Goal: Obtain resource: Download file/media

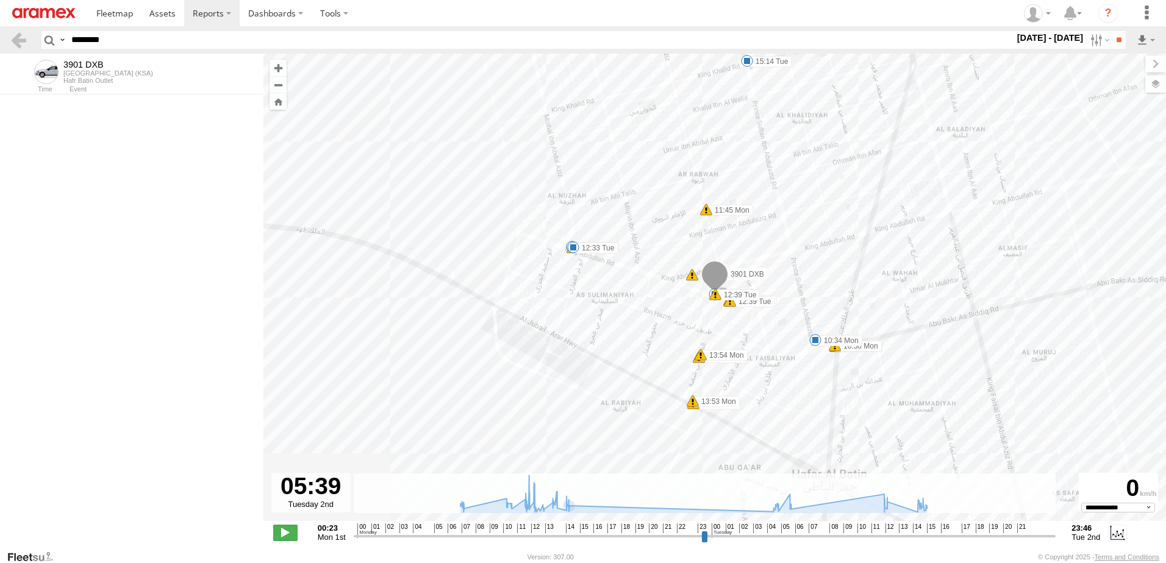
select select "**********"
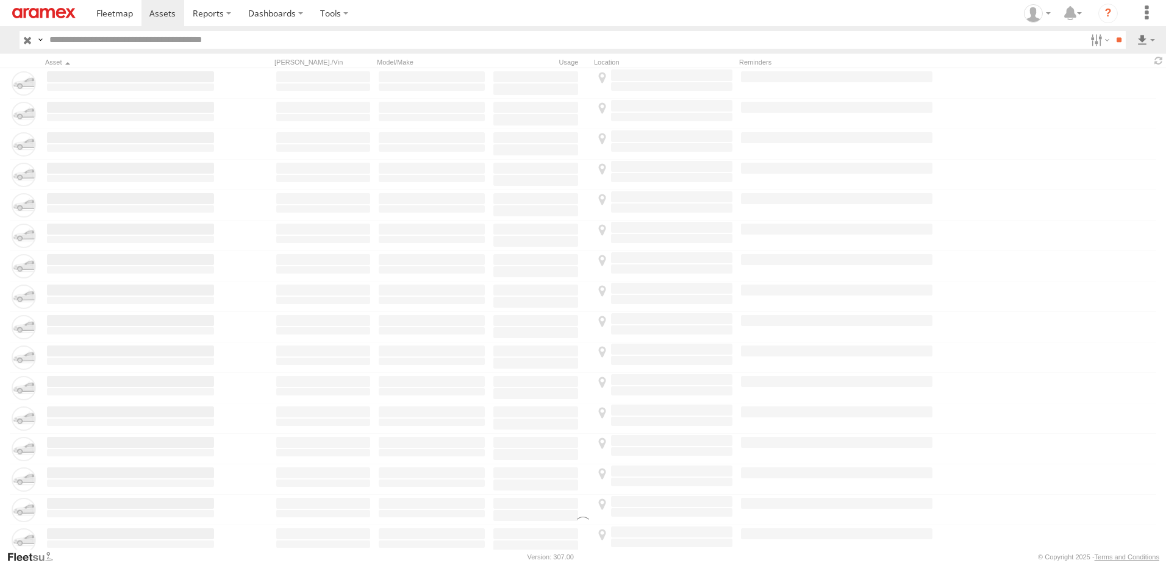
click at [992, 101] on div at bounding box center [583, 448] width 1166 height 761
drag, startPoint x: 1090, startPoint y: 45, endPoint x: 1091, endPoint y: 61, distance: 16.5
click at [1090, 46] on label at bounding box center [1098, 40] width 26 height 18
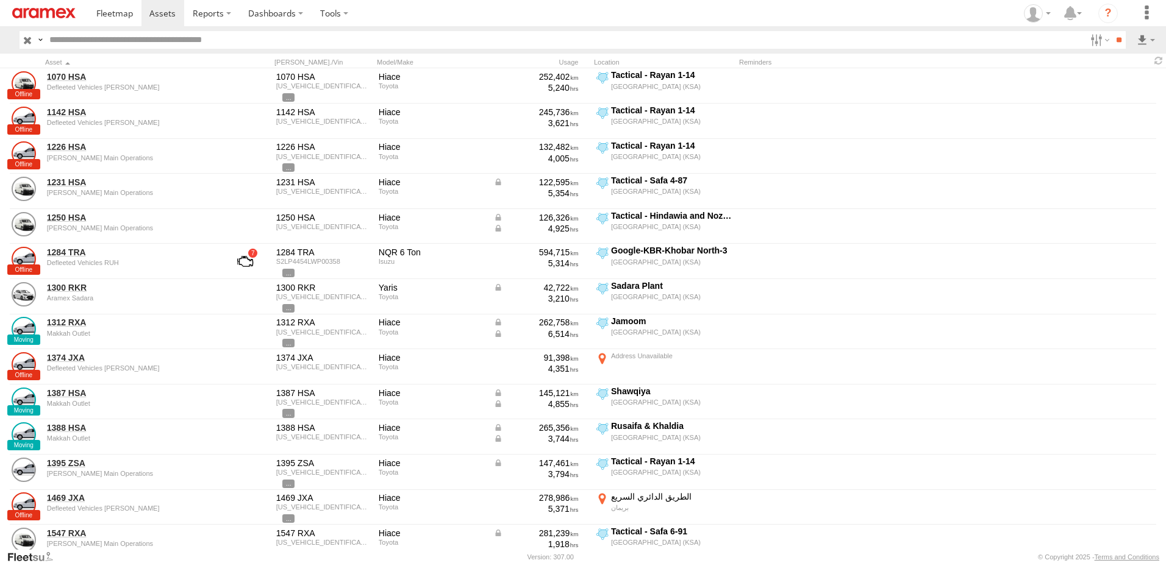
click at [0, 0] on span "Review" at bounding box center [0, 0] width 0 height 0
click at [0, 0] on span "Investigate" at bounding box center [0, 0] width 0 height 0
drag, startPoint x: 1063, startPoint y: 132, endPoint x: 1052, endPoint y: 141, distance: 14.8
click at [0, 0] on span "Offline" at bounding box center [0, 0] width 0 height 0
drag, startPoint x: 1050, startPoint y: 143, endPoint x: 1050, endPoint y: 155, distance: 12.8
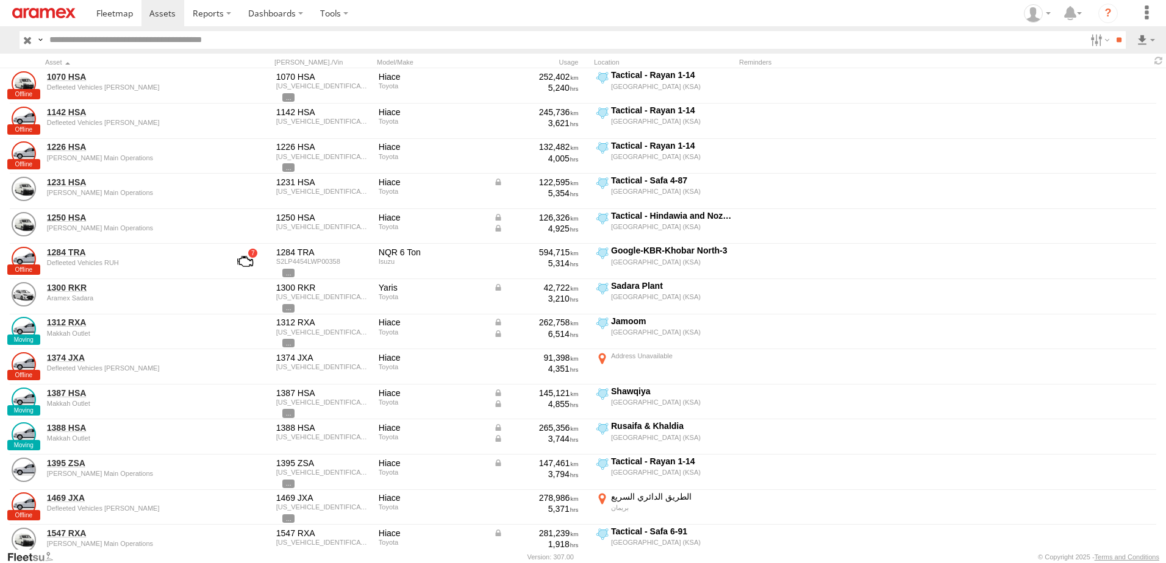
click at [0, 0] on span "Not Deployed" at bounding box center [0, 0] width 0 height 0
drag, startPoint x: 1050, startPoint y: 155, endPoint x: 1050, endPoint y: 165, distance: 9.8
click at [0, 0] on span "Disabled" at bounding box center [0, 0] width 0 height 0
click at [0, 0] on div "RUH - [GEOGRAPHIC_DATA]" at bounding box center [0, 0] width 0 height 0
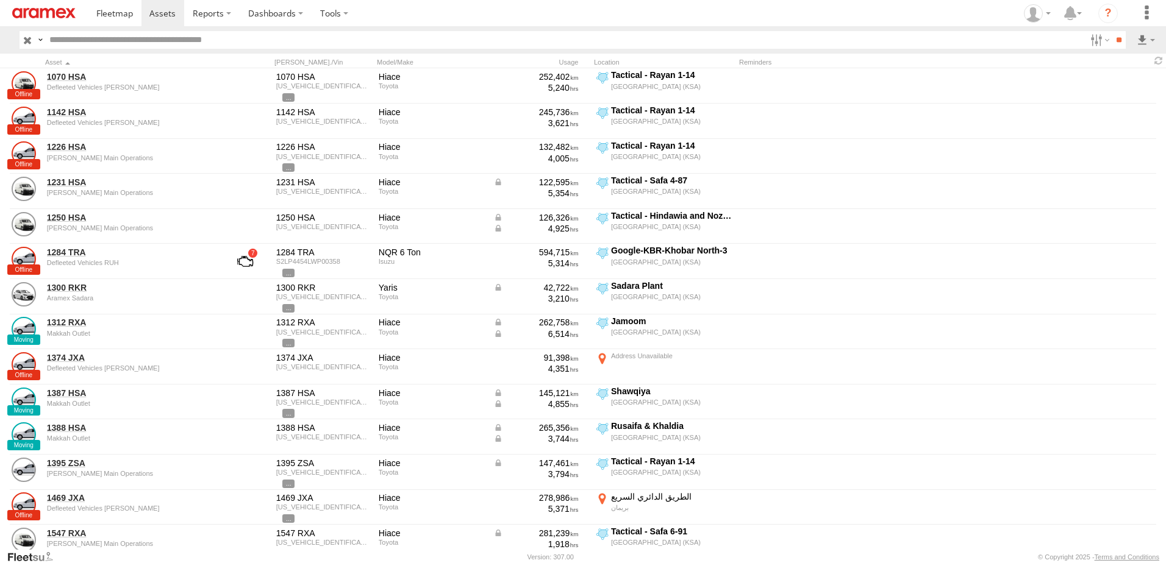
click at [0, 0] on span "RUH - [GEOGRAPHIC_DATA]" at bounding box center [0, 0] width 0 height 0
click at [0, 0] on span "[PERSON_NAME]" at bounding box center [0, 0] width 0 height 0
click at [0, 0] on span "Defleeted Vehicles RUH" at bounding box center [0, 0] width 0 height 0
click at [1117, 43] on input "**" at bounding box center [1118, 40] width 14 height 18
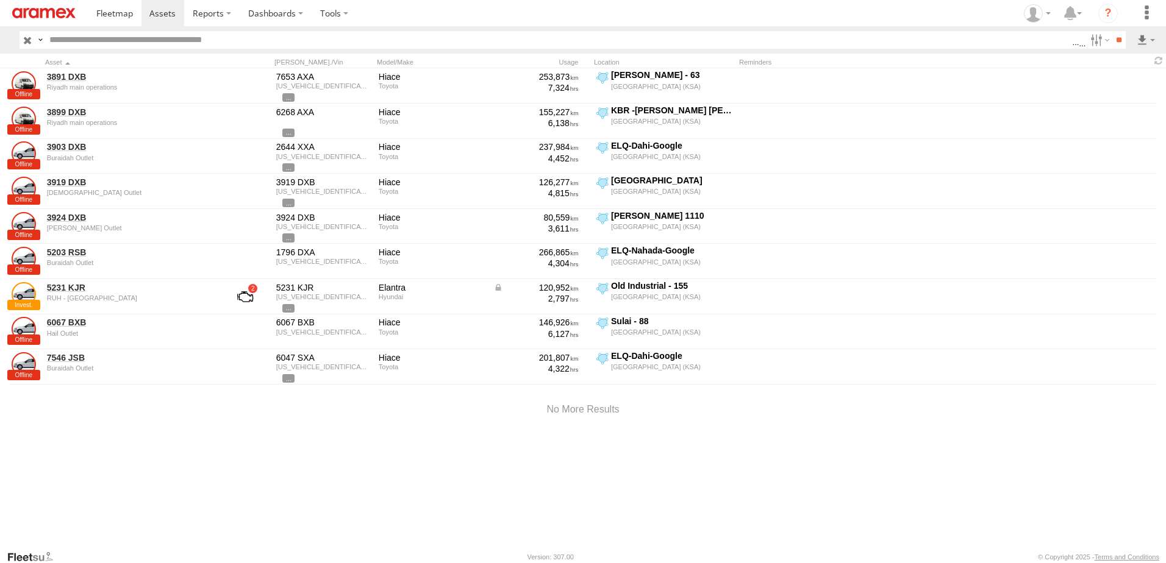
click at [254, 457] on div "3891 DXB Riyadh main operations 7653 AXA JTFRAFAP5N8037435 Hiace Toyota 253,873…" at bounding box center [583, 309] width 1166 height 482
drag, startPoint x: 396, startPoint y: 480, endPoint x: 434, endPoint y: 456, distance: 45.2
click at [398, 479] on div "3891 DXB Riyadh main operations 7653 AXA JTFRAFAP5N8037435 Hiace Toyota 253,873…" at bounding box center [583, 309] width 1166 height 482
drag, startPoint x: 92, startPoint y: 404, endPoint x: 94, endPoint y: 385, distance: 18.4
click at [92, 404] on div at bounding box center [583, 410] width 1166 height 52
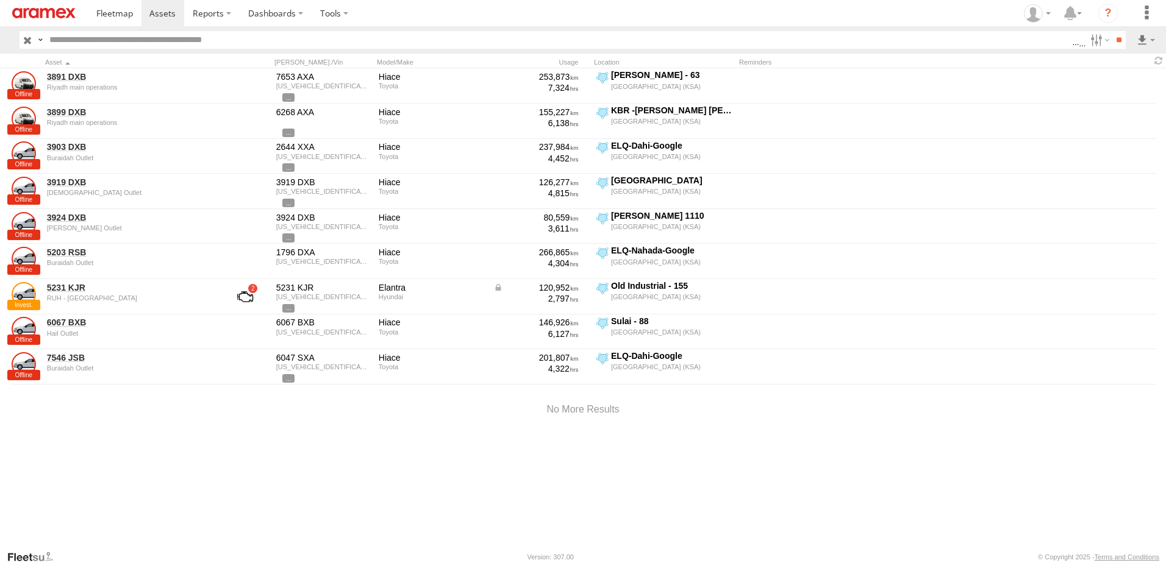
click at [214, 483] on div "3891 DXB Riyadh main operations 7653 AXA JTFRAFAP5N8037435 Hiace Toyota 253,873…" at bounding box center [583, 309] width 1166 height 482
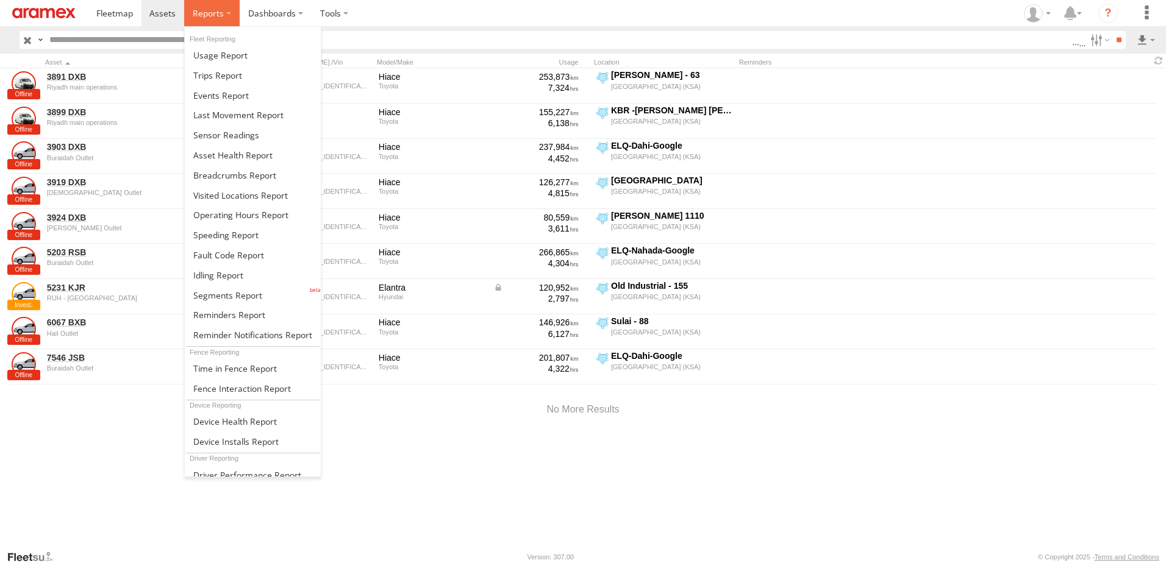
click at [191, 10] on label at bounding box center [211, 13] width 55 height 26
click at [238, 285] on link at bounding box center [253, 295] width 136 height 20
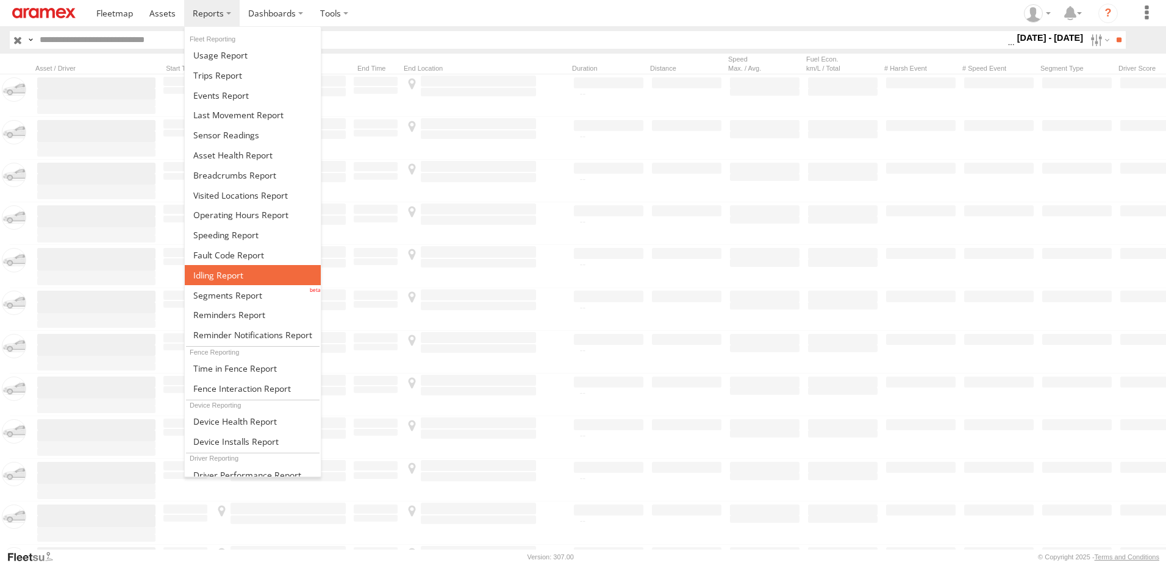
drag, startPoint x: 0, startPoint y: 0, endPoint x: 224, endPoint y: 276, distance: 355.8
click at [227, 276] on span at bounding box center [218, 275] width 50 height 12
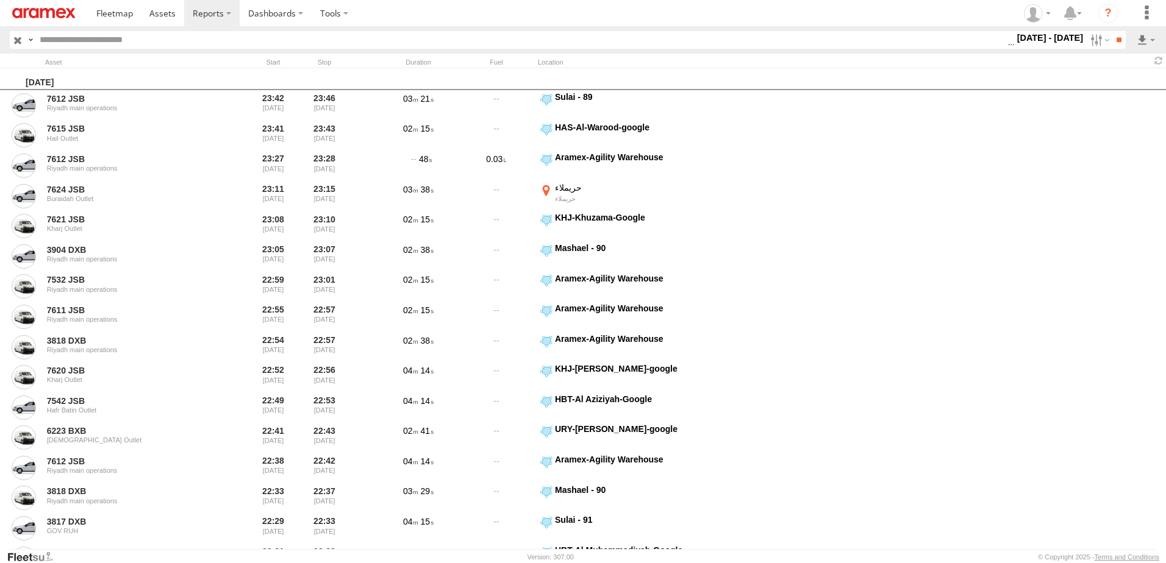
click at [1035, 43] on label "1 - 2 Sep 25" at bounding box center [1049, 37] width 71 height 13
drag, startPoint x: 1056, startPoint y: 113, endPoint x: 900, endPoint y: 103, distance: 156.4
click at [0, 0] on label at bounding box center [0, 0] width 0 height 0
click at [0, 0] on span "> 10min" at bounding box center [0, 0] width 0 height 0
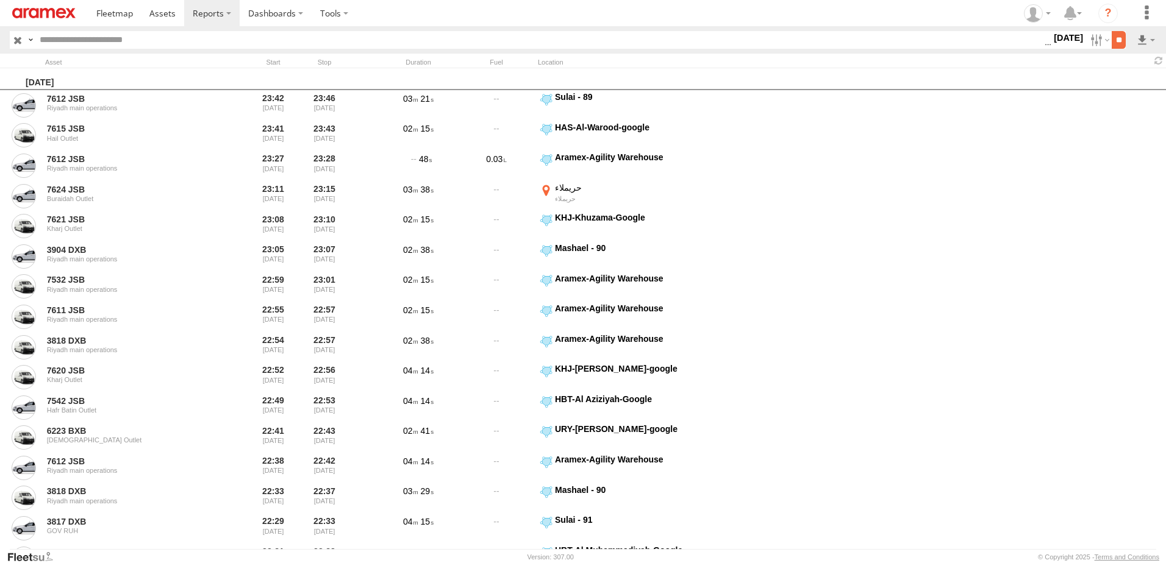
click at [1118, 41] on input "**" at bounding box center [1118, 40] width 14 height 18
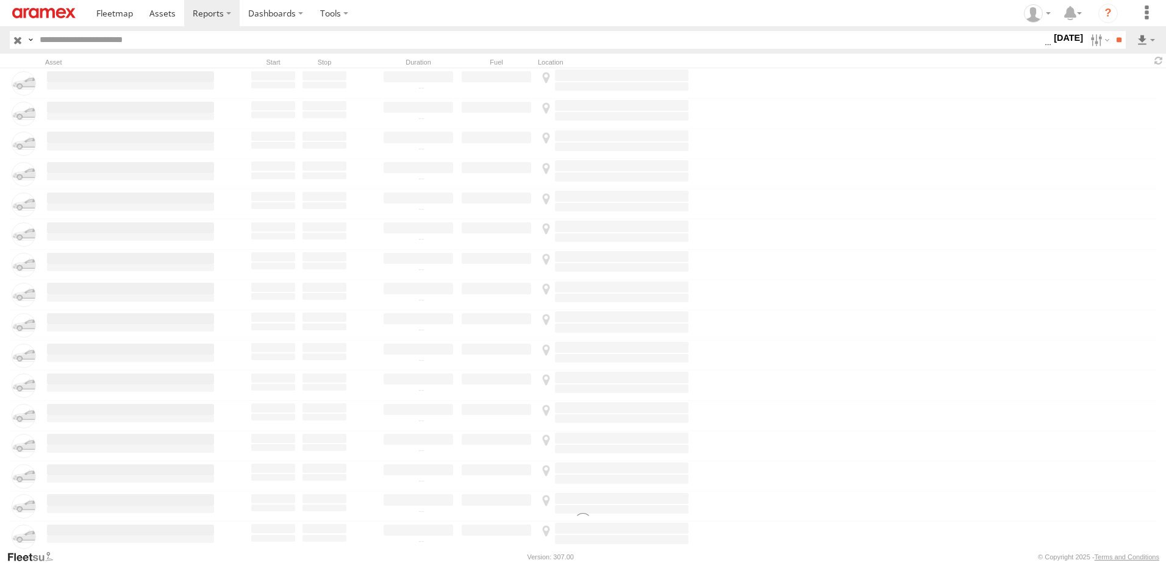
drag, startPoint x: 564, startPoint y: 62, endPoint x: 51, endPoint y: 65, distance: 512.7
click at [51, 65] on div at bounding box center [583, 61] width 1166 height 14
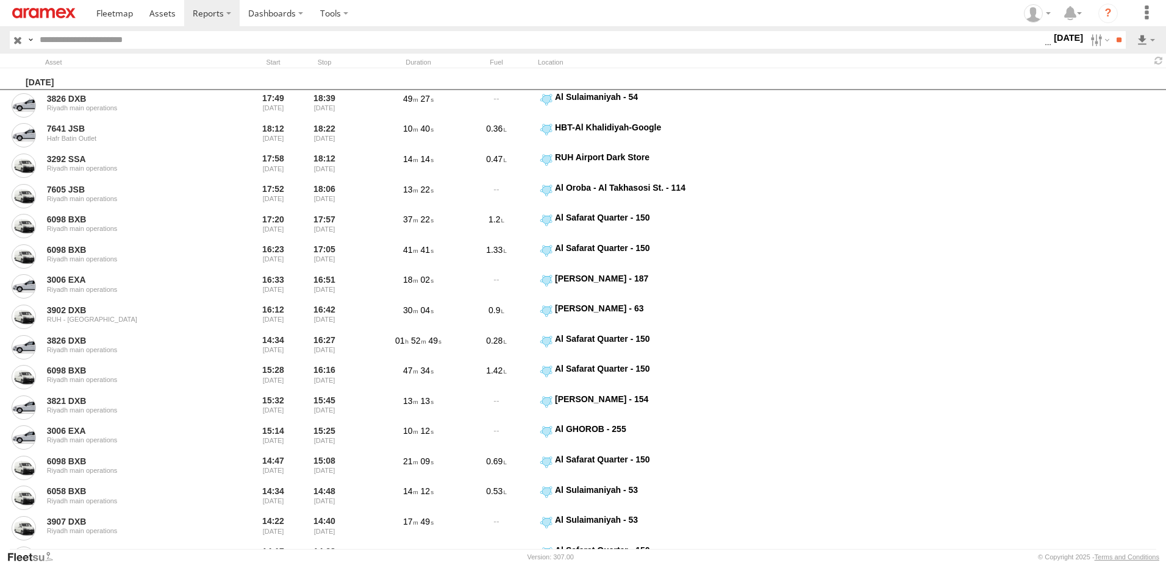
click at [52, 65] on div at bounding box center [130, 62] width 171 height 9
drag, startPoint x: 1132, startPoint y: 70, endPoint x: 1135, endPoint y: 87, distance: 16.7
click at [1135, 87] on ul at bounding box center [1114, 72] width 84 height 47
click at [1135, 87] on link at bounding box center [1114, 84] width 74 height 18
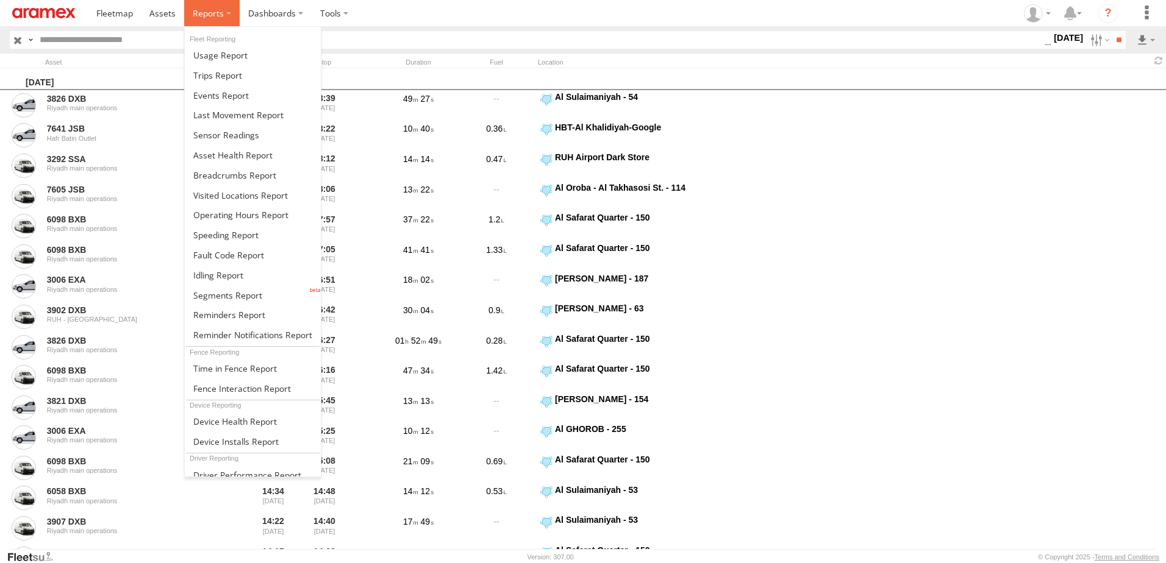
click at [223, 7] on label at bounding box center [211, 13] width 55 height 26
click at [252, 301] on link at bounding box center [253, 295] width 136 height 20
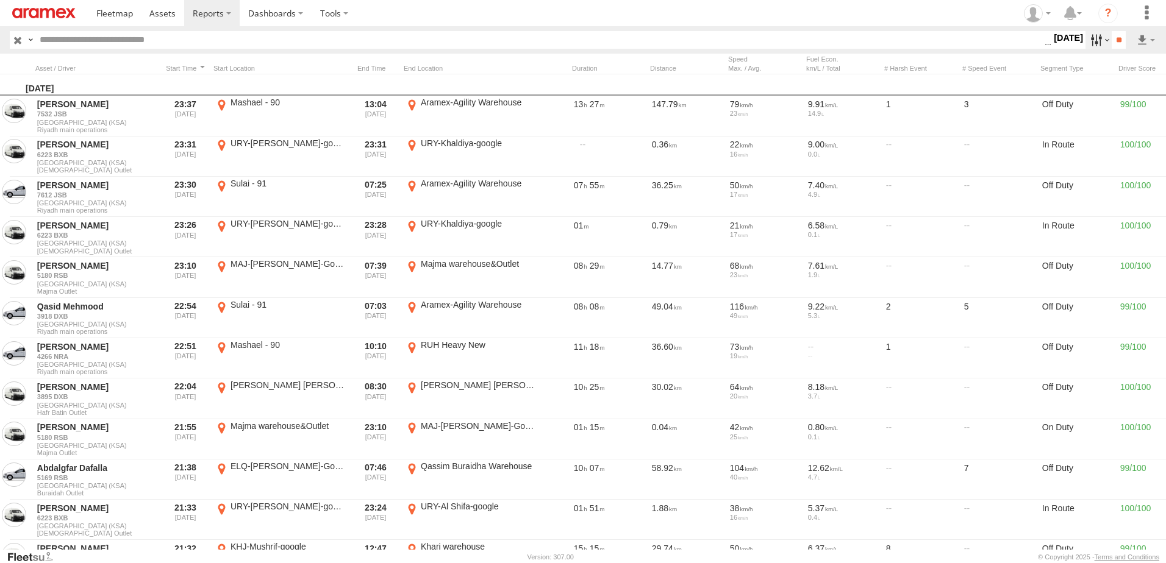
click at [1089, 41] on label at bounding box center [1098, 40] width 26 height 18
click at [1127, 23] on li "?" at bounding box center [1107, 13] width 45 height 26
click at [1113, 34] on input "**" at bounding box center [1118, 40] width 14 height 18
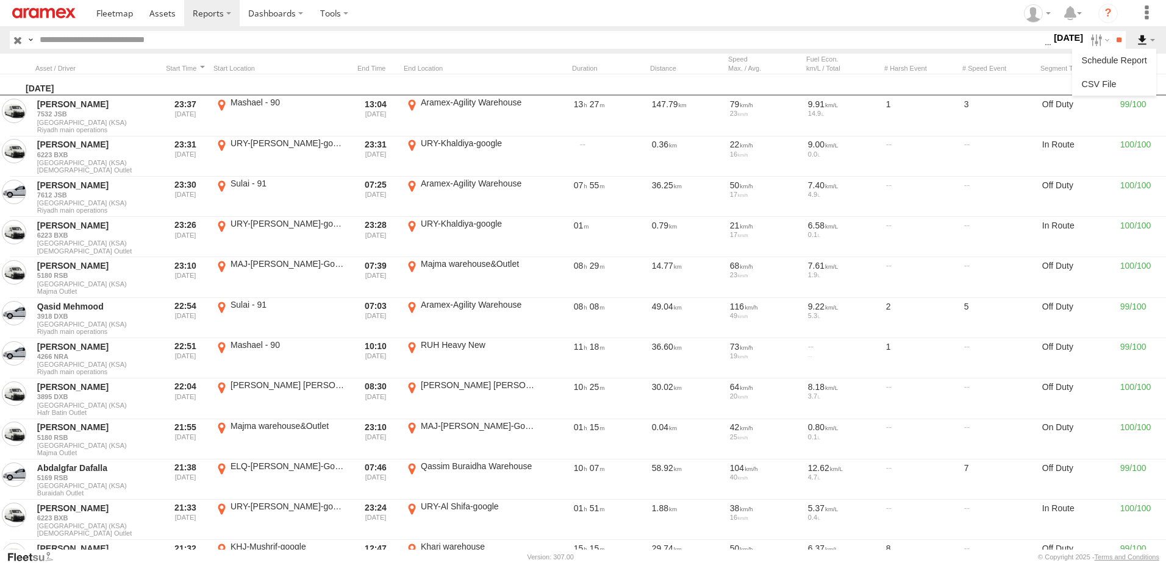
click at [1144, 47] on label at bounding box center [1145, 40] width 21 height 18
click at [1123, 79] on link at bounding box center [1114, 84] width 74 height 18
